Goal: Task Accomplishment & Management: Manage account settings

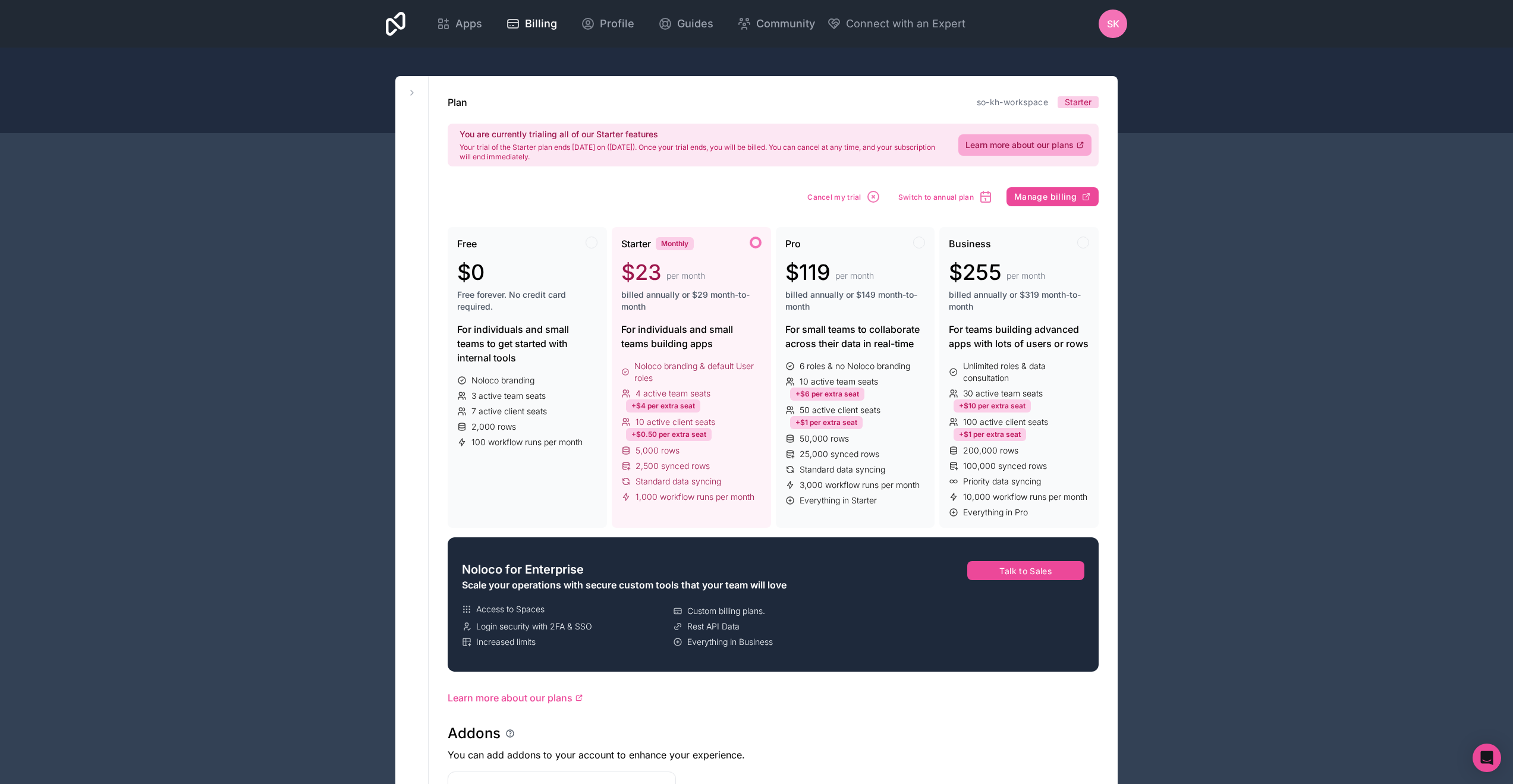
click at [1118, 20] on span "sk" at bounding box center [1113, 24] width 12 height 14
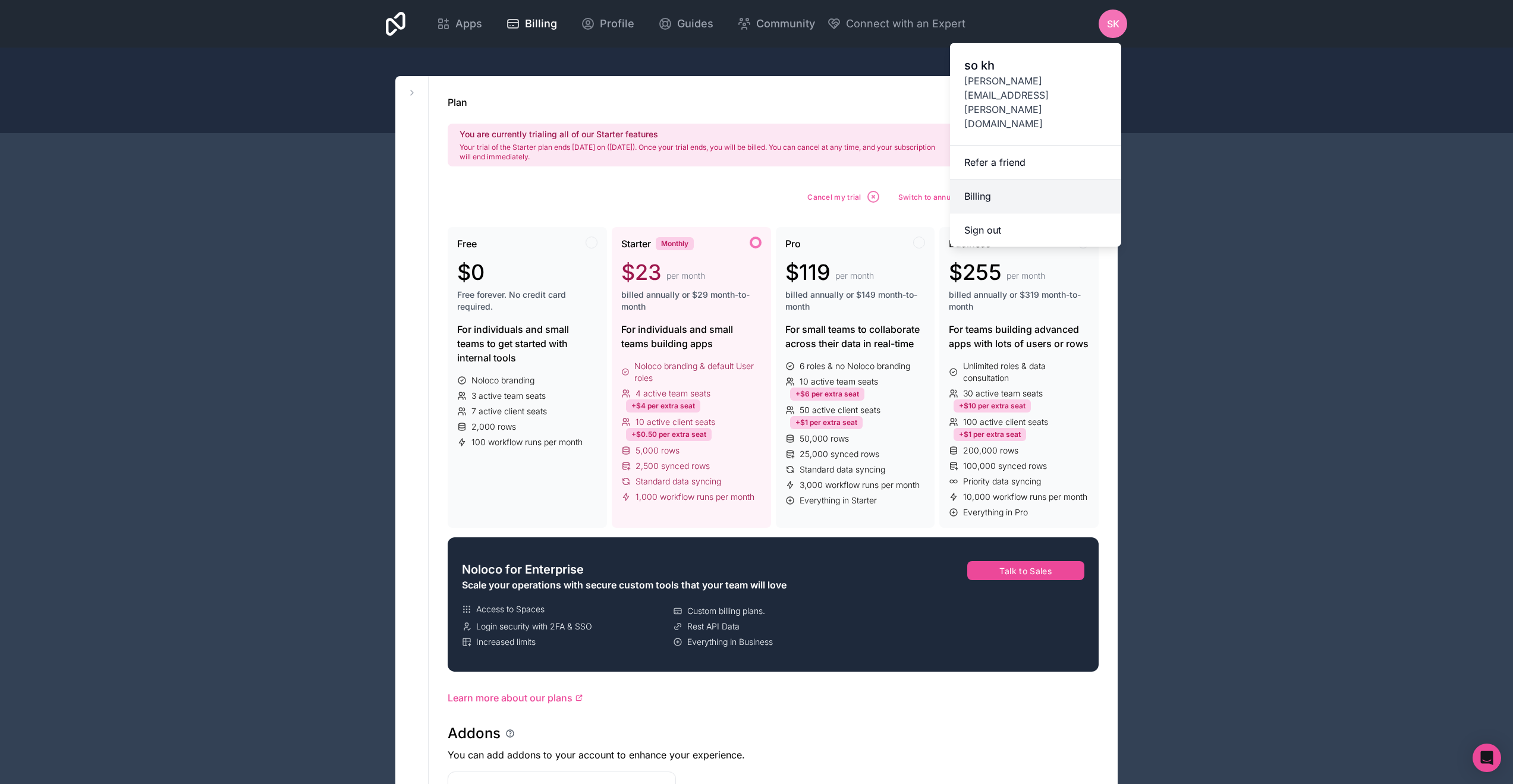
click at [978, 180] on link "Billing" at bounding box center [1035, 197] width 171 height 34
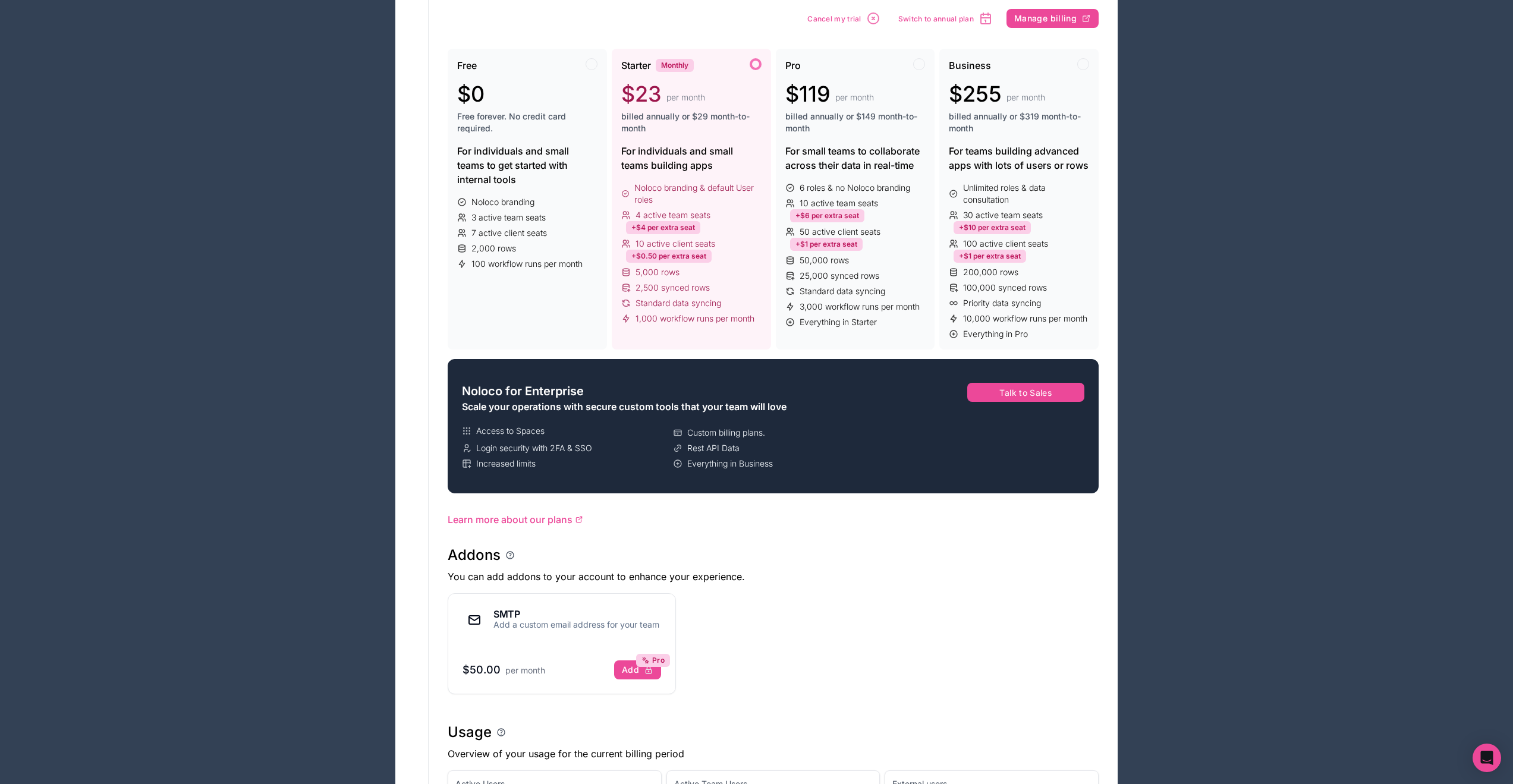
scroll to position [167, 0]
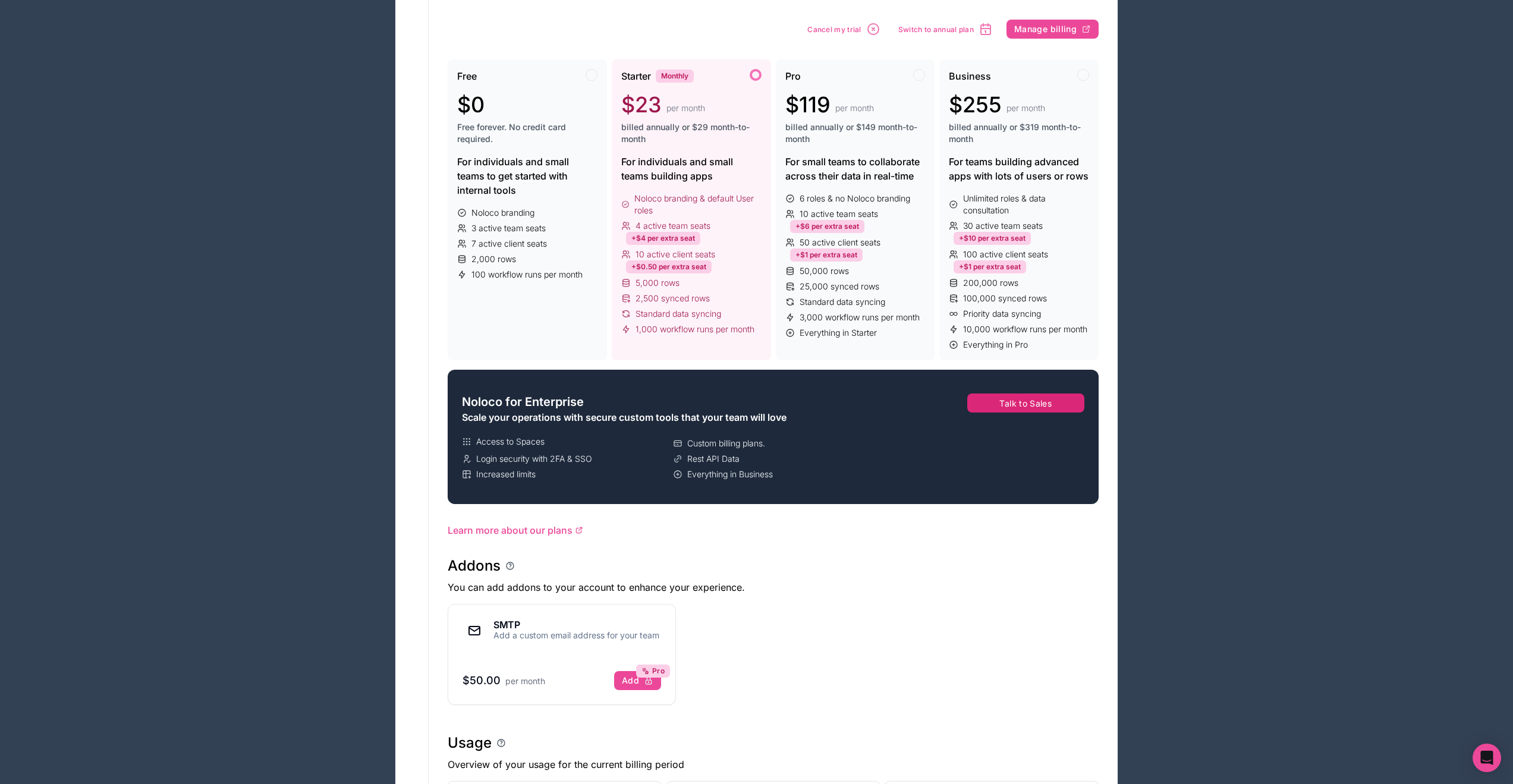
click at [1049, 408] on button "Talk to Sales" at bounding box center [1026, 403] width 117 height 19
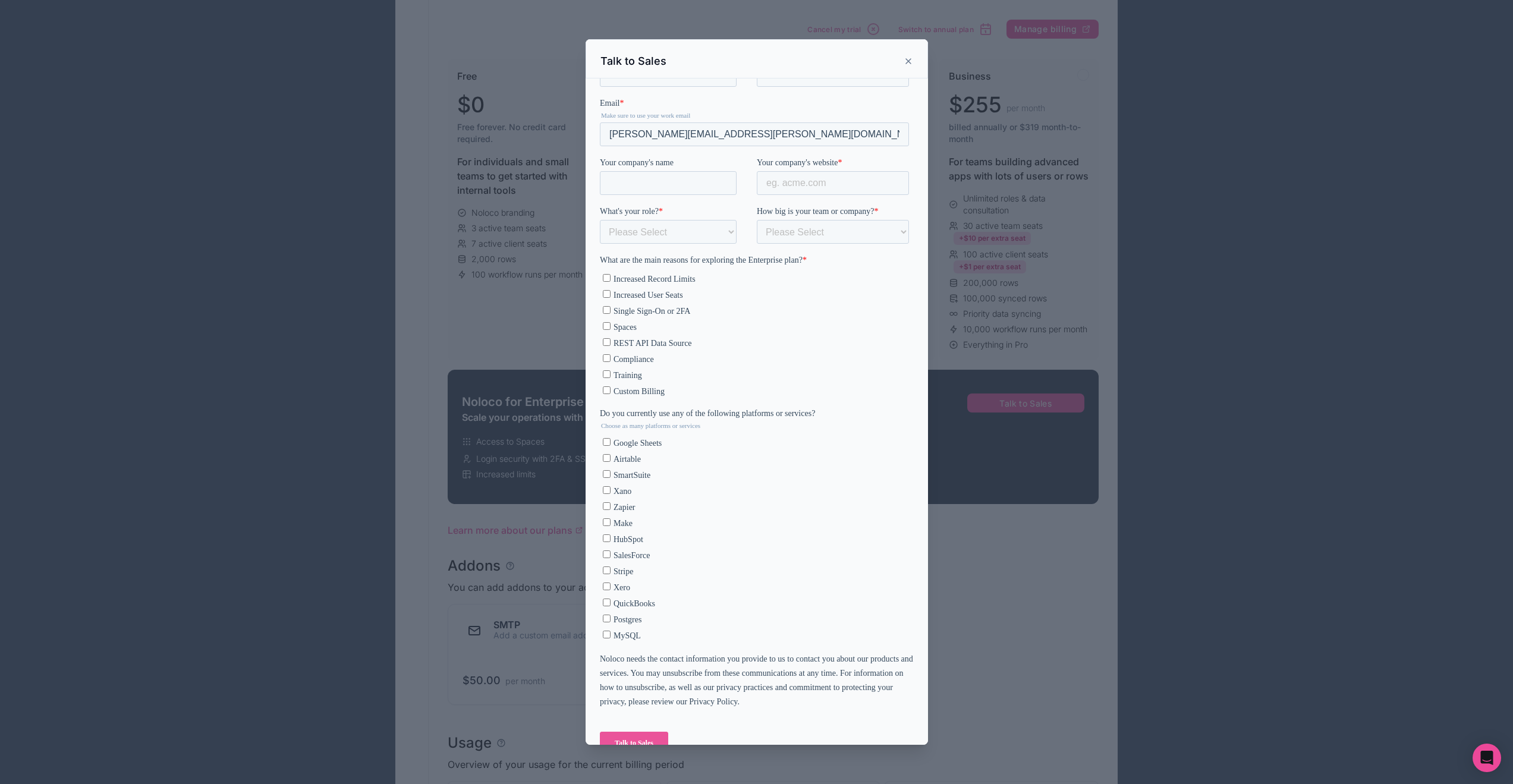
scroll to position [0, 0]
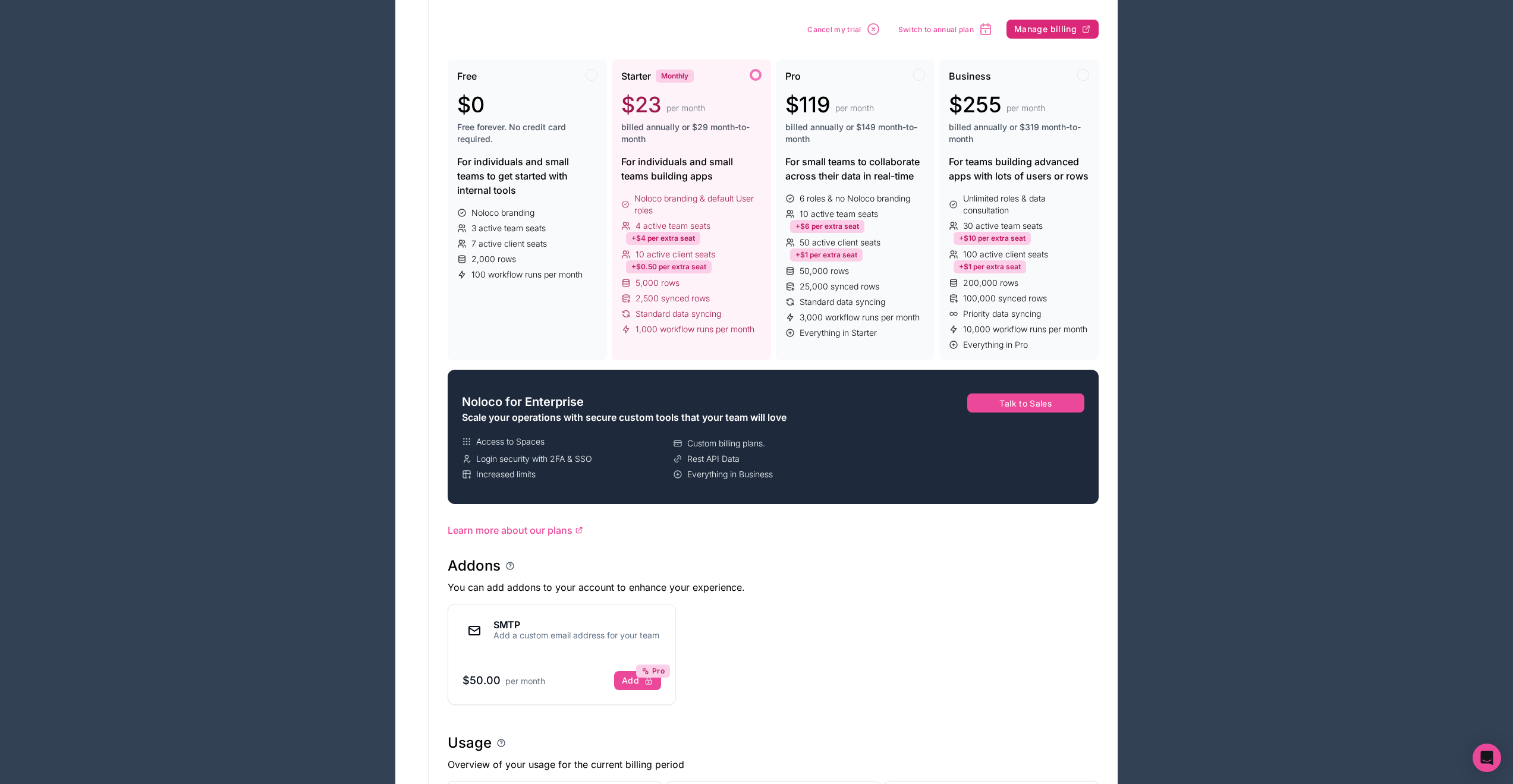
click at [1031, 36] on button "Manage billing" at bounding box center [1052, 29] width 92 height 19
